Goal: Information Seeking & Learning: Check status

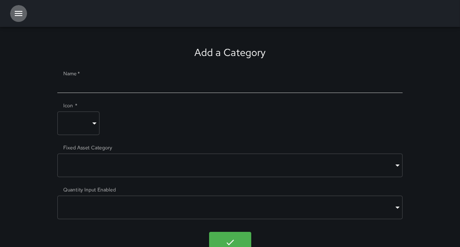
click at [16, 15] on icon "button" at bounding box center [19, 13] width 8 height 5
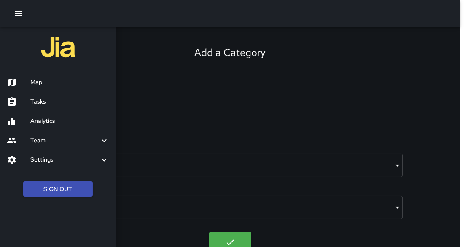
click at [40, 103] on h6 "Tasks" at bounding box center [69, 101] width 79 height 9
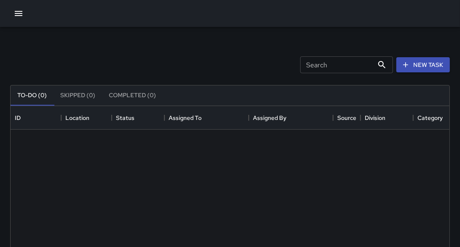
scroll to position [352, 434]
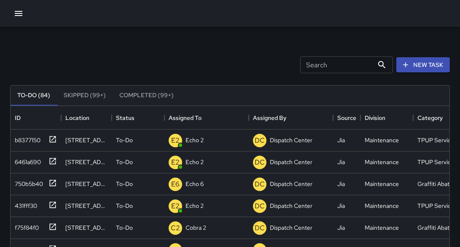
click at [21, 15] on icon "button" at bounding box center [18, 13] width 10 height 10
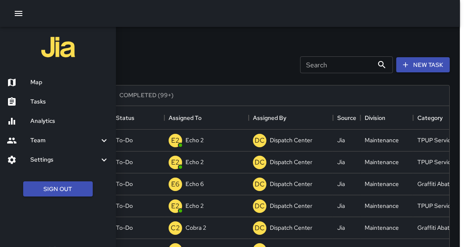
click at [41, 121] on h6 "Analytics" at bounding box center [69, 121] width 79 height 9
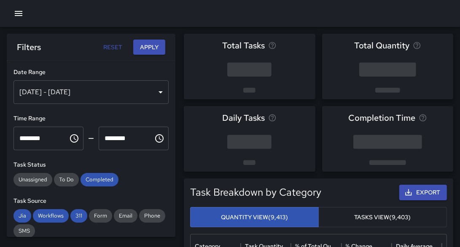
scroll to position [18, 0]
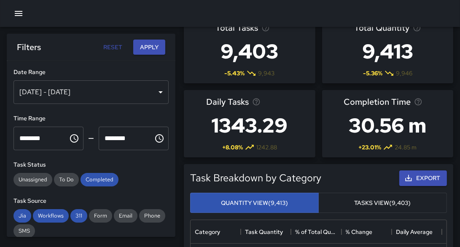
click at [134, 94] on div "[DATE] - [DATE]" at bounding box center [90, 93] width 155 height 24
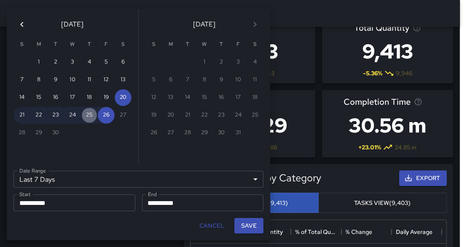
click at [89, 115] on button "25" at bounding box center [89, 115] width 17 height 17
type input "******"
type input "**********"
click at [89, 115] on button "25" at bounding box center [89, 115] width 17 height 17
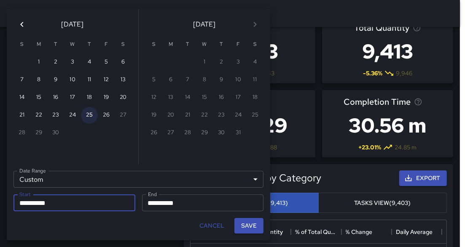
type input "**********"
click at [246, 228] on button "Save" at bounding box center [248, 226] width 29 height 16
type input "**********"
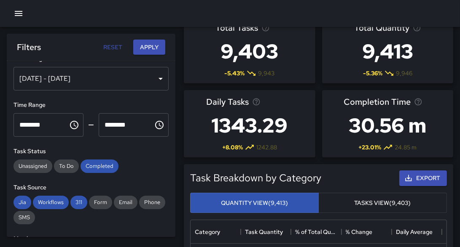
scroll to position [0, 0]
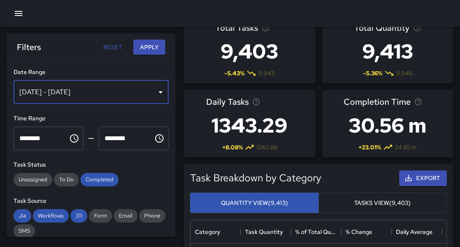
click at [121, 94] on div "[DATE] - [DATE]" at bounding box center [90, 93] width 155 height 24
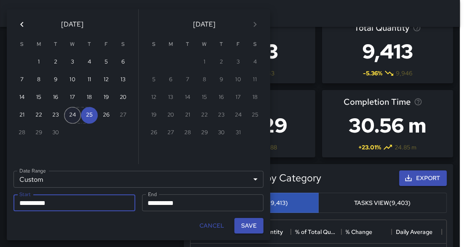
click at [78, 118] on button "24" at bounding box center [72, 115] width 17 height 17
type input "**********"
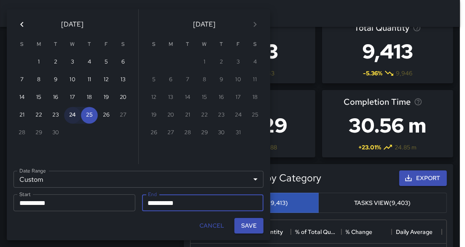
click at [78, 118] on button "24" at bounding box center [72, 115] width 17 height 17
type input "**********"
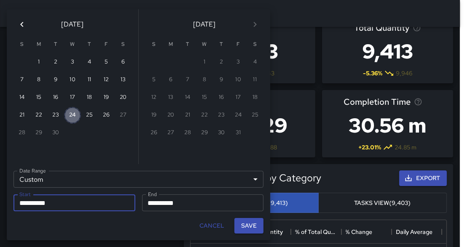
click at [78, 118] on button "24" at bounding box center [72, 115] width 17 height 17
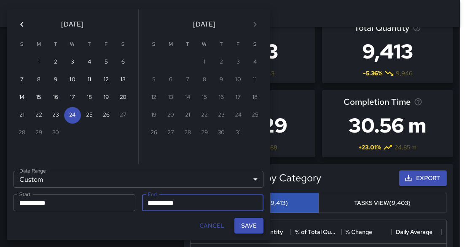
click at [239, 228] on button "Save" at bounding box center [248, 226] width 29 height 16
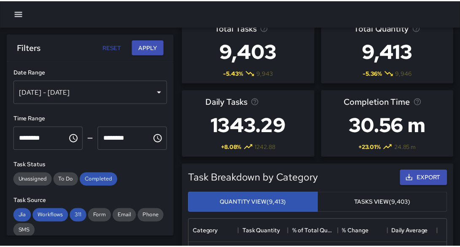
scroll to position [5, 5]
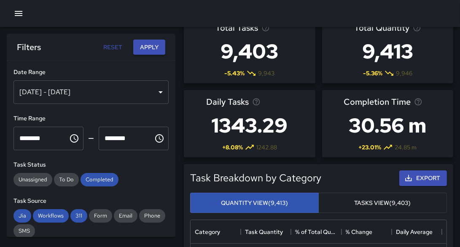
click at [153, 48] on button "Apply" at bounding box center [149, 48] width 32 height 16
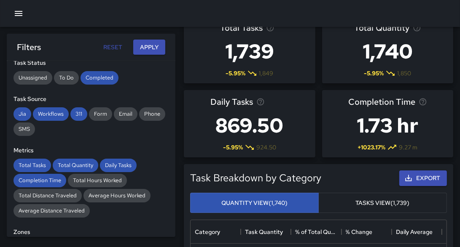
scroll to position [0, 0]
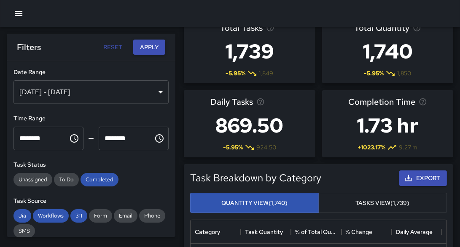
click at [148, 46] on button "Apply" at bounding box center [149, 48] width 32 height 16
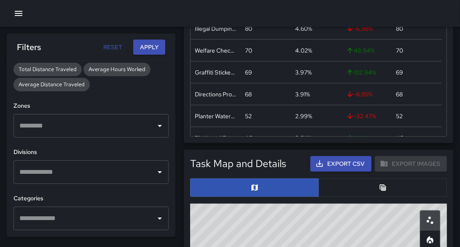
scroll to position [233, 0]
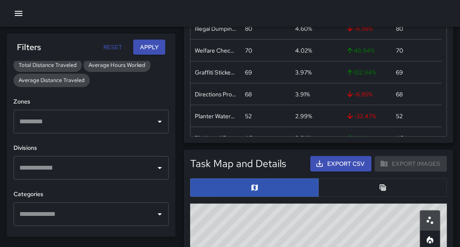
click at [139, 172] on input "text" at bounding box center [84, 168] width 135 height 16
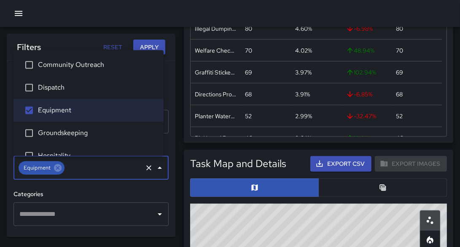
click at [148, 48] on button "Apply" at bounding box center [149, 48] width 32 height 16
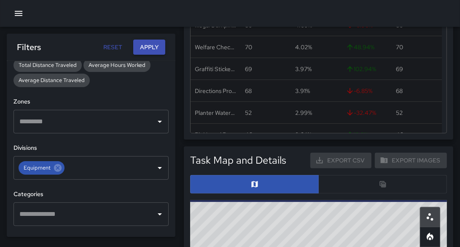
scroll to position [350, 0]
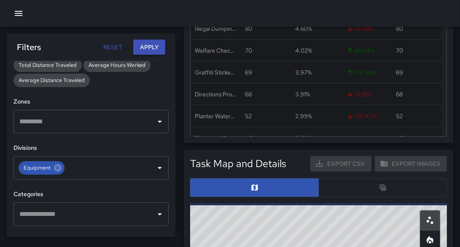
click at [148, 48] on button "Apply" at bounding box center [149, 48] width 32 height 16
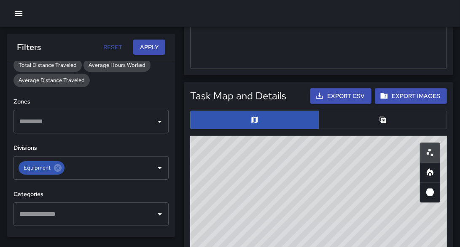
scroll to position [466, 0]
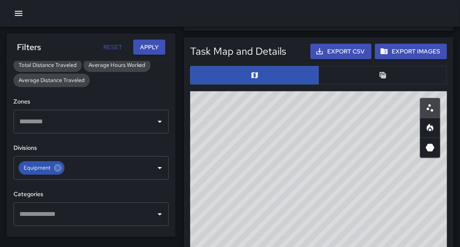
click at [374, 80] on button "button" at bounding box center [382, 75] width 129 height 19
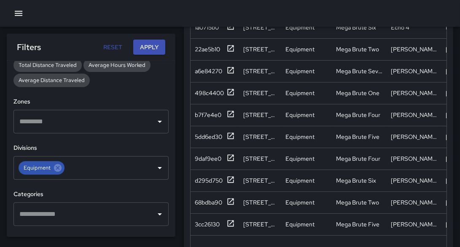
scroll to position [596, 0]
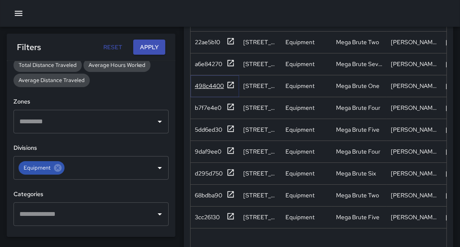
click at [230, 82] on icon at bounding box center [231, 85] width 6 height 6
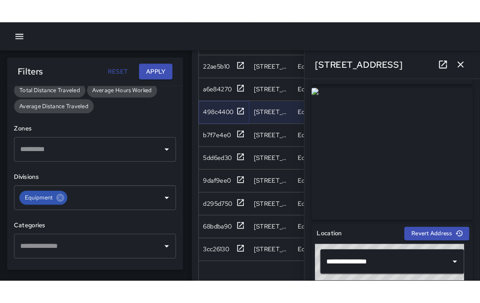
scroll to position [134, 0]
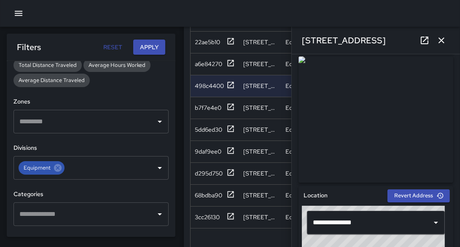
click at [439, 44] on icon "button" at bounding box center [441, 40] width 10 height 10
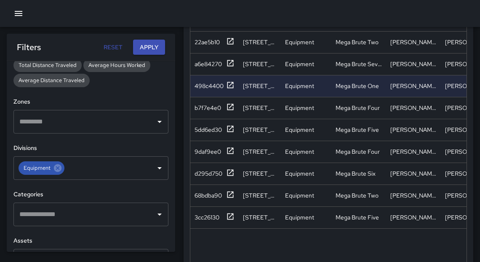
scroll to position [0, 0]
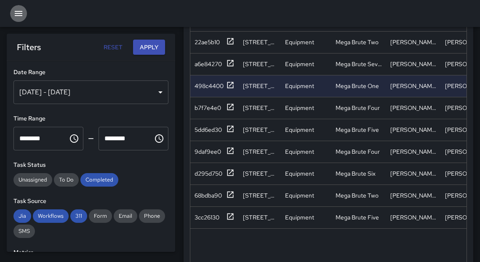
click at [20, 13] on icon "button" at bounding box center [19, 13] width 8 height 5
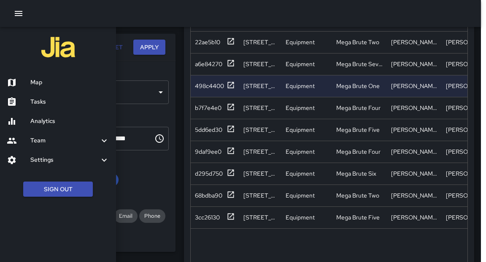
click at [158, 93] on div at bounding box center [243, 131] width 486 height 262
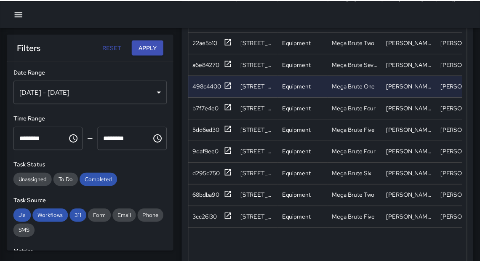
scroll to position [5, 5]
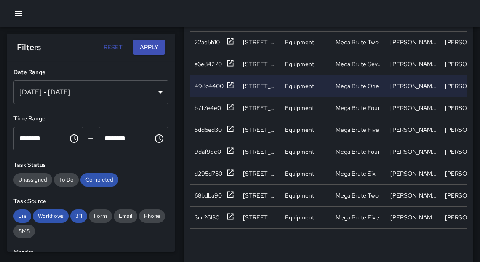
click at [157, 93] on div "[DATE] - [DATE]" at bounding box center [90, 93] width 155 height 24
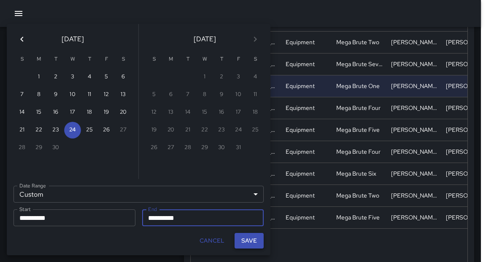
click at [246, 241] on button "Save" at bounding box center [248, 241] width 29 height 16
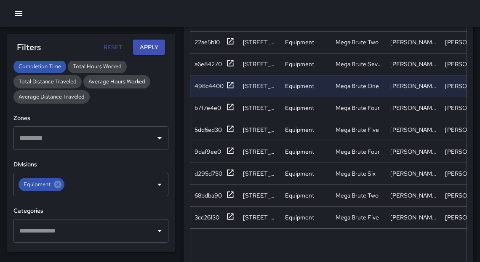
scroll to position [216, 0]
click at [60, 183] on icon at bounding box center [58, 185] width 8 height 8
click at [151, 48] on button "Apply" at bounding box center [149, 48] width 32 height 16
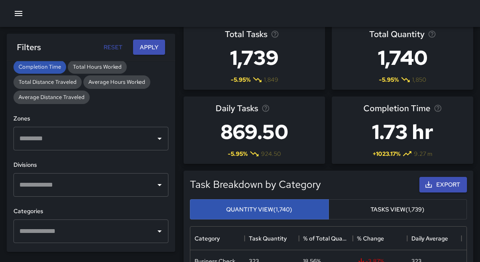
scroll to position [0, 0]
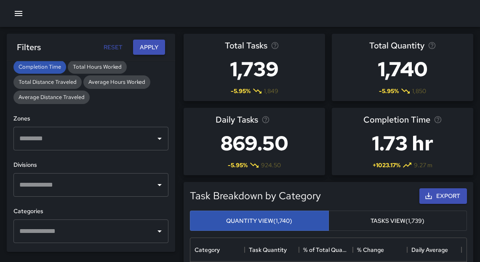
click at [151, 46] on button "Apply" at bounding box center [149, 48] width 32 height 16
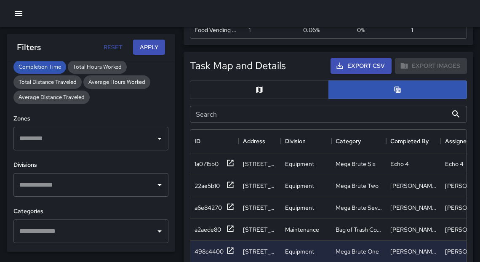
scroll to position [455, 0]
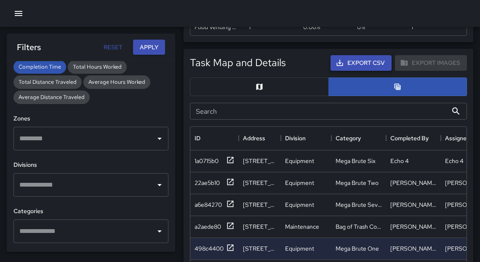
click at [364, 65] on button "Export CSV" at bounding box center [361, 63] width 61 height 16
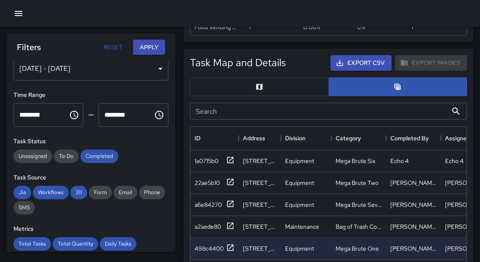
scroll to position [0, 0]
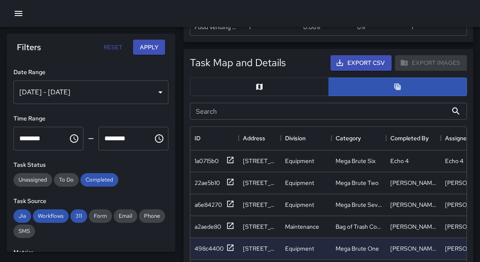
click at [112, 46] on button "Reset" at bounding box center [112, 48] width 27 height 16
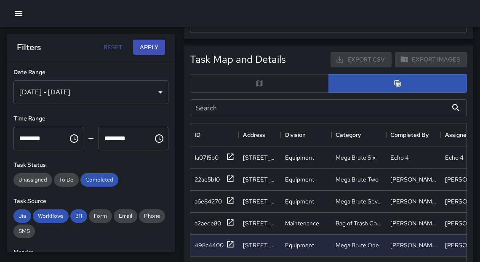
type input "**********"
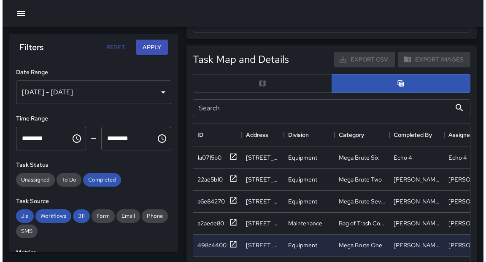
scroll to position [451, 0]
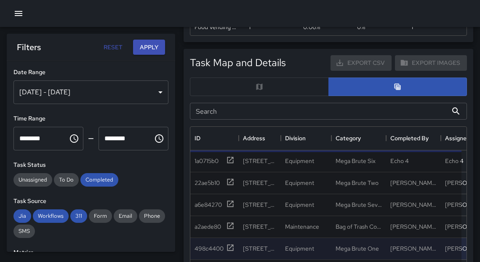
click at [156, 94] on div "[DATE] - [DATE]" at bounding box center [90, 93] width 155 height 24
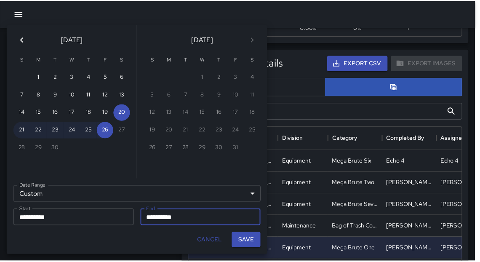
scroll to position [455, 0]
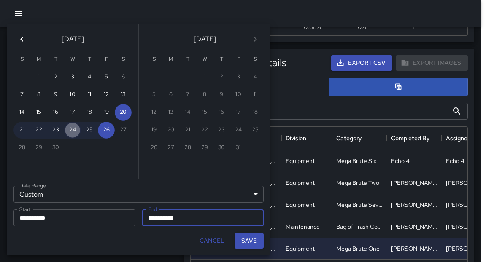
click at [77, 132] on button "24" at bounding box center [72, 130] width 17 height 17
type input "**********"
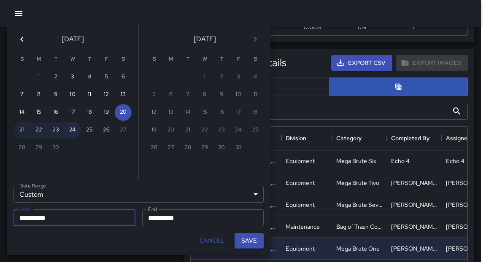
click at [77, 132] on button "24" at bounding box center [72, 130] width 17 height 17
type input "**********"
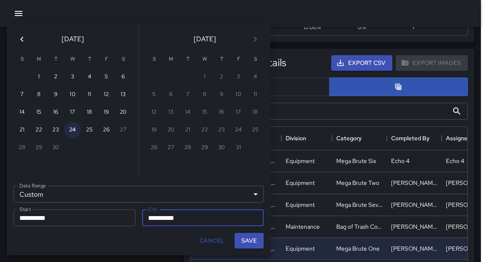
click at [77, 132] on button "24" at bounding box center [72, 130] width 17 height 17
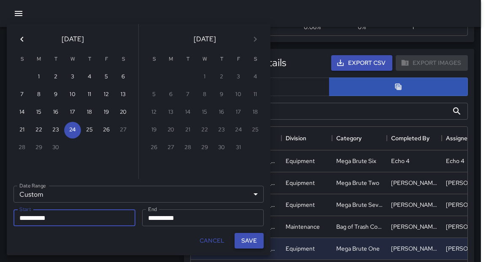
click at [244, 240] on button "Save" at bounding box center [248, 241] width 29 height 16
type input "**********"
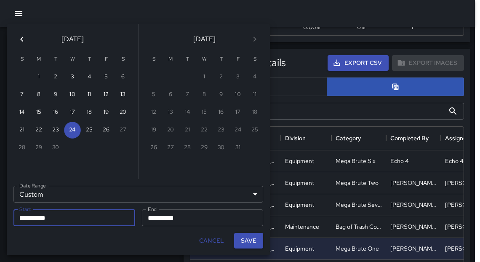
scroll to position [5, 5]
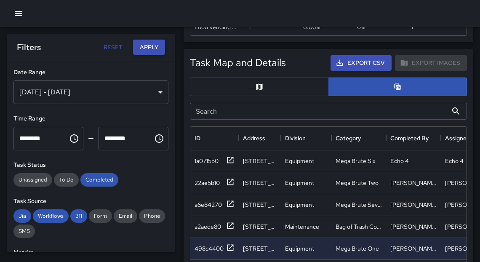
click at [157, 47] on button "Apply" at bounding box center [149, 48] width 32 height 16
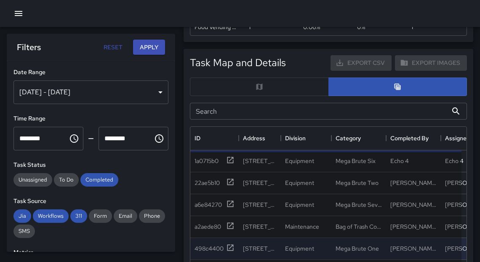
scroll to position [455, 0]
